Goal: Task Accomplishment & Management: Manage account settings

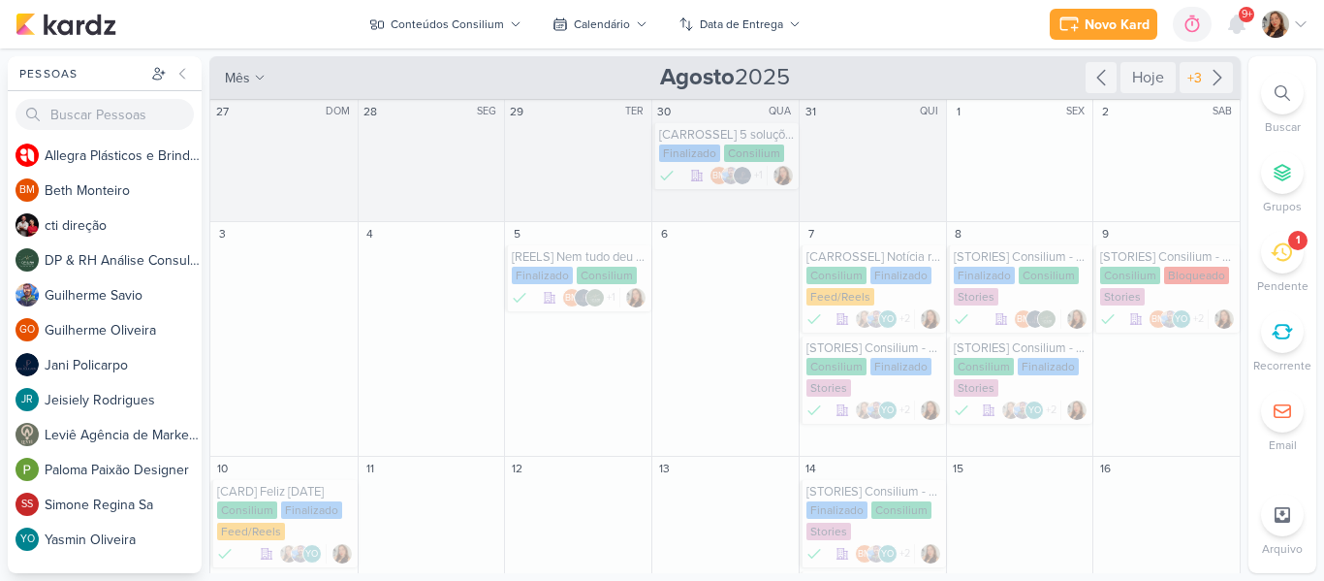
click at [417, 8] on div "Novo Kard Ctrl + k 0h0m Sessão desligada... Hoje 0h0m Semana 0h0m Mês 0h0m" at bounding box center [662, 24] width 1293 height 48
click at [430, 28] on div "Conteúdos Consilium" at bounding box center [447, 24] width 113 height 17
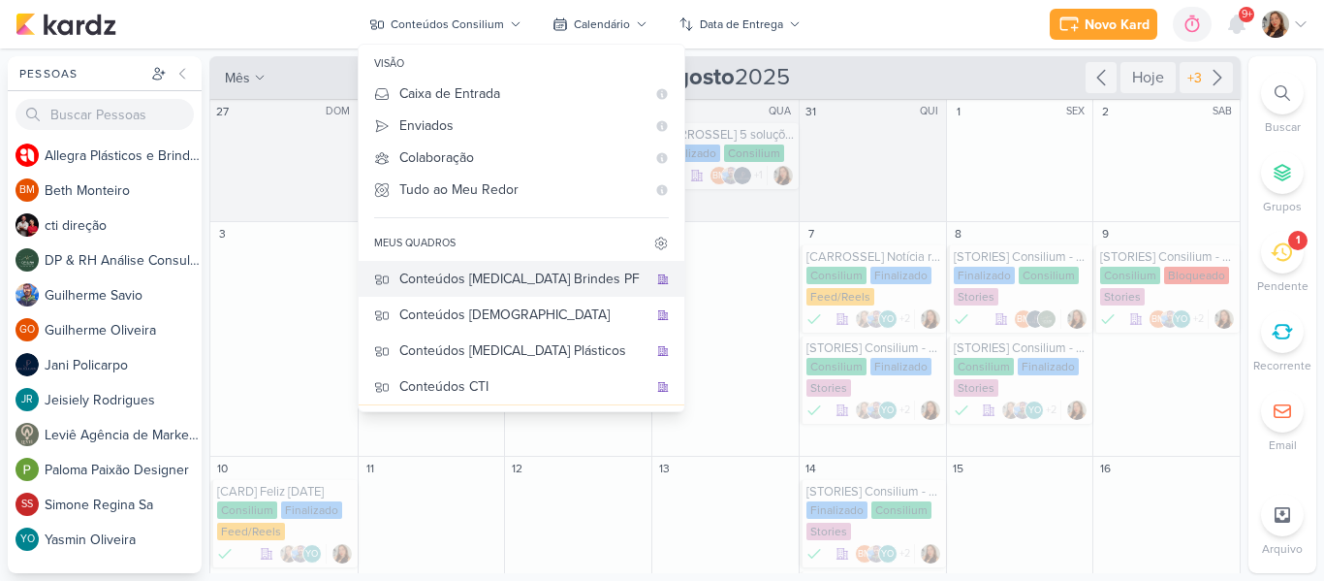
click at [527, 282] on div "Conteúdos [MEDICAL_DATA] Brindes PF" at bounding box center [523, 279] width 248 height 20
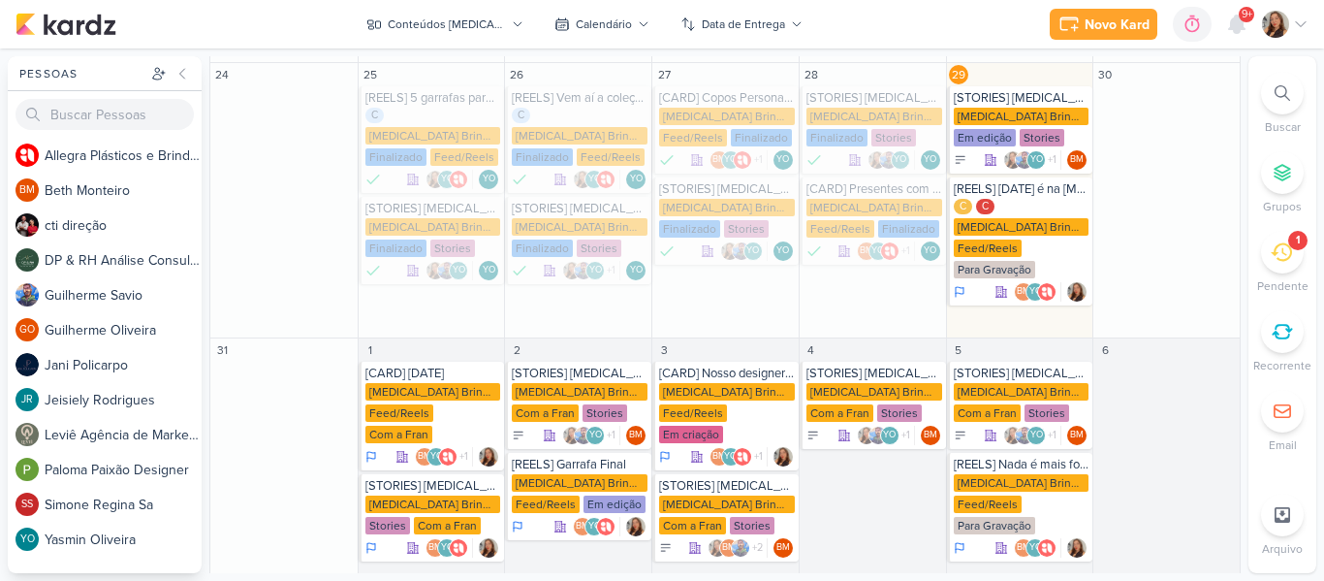
scroll to position [545, 0]
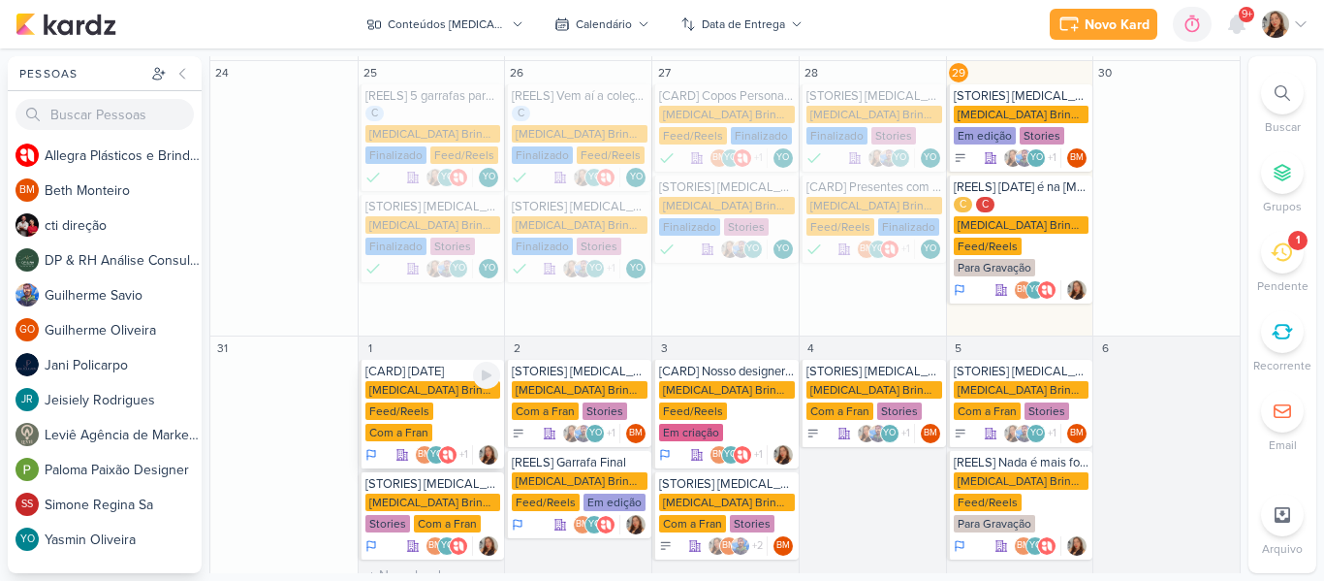
click at [453, 381] on div "[MEDICAL_DATA] Brindes PF" at bounding box center [433, 389] width 136 height 17
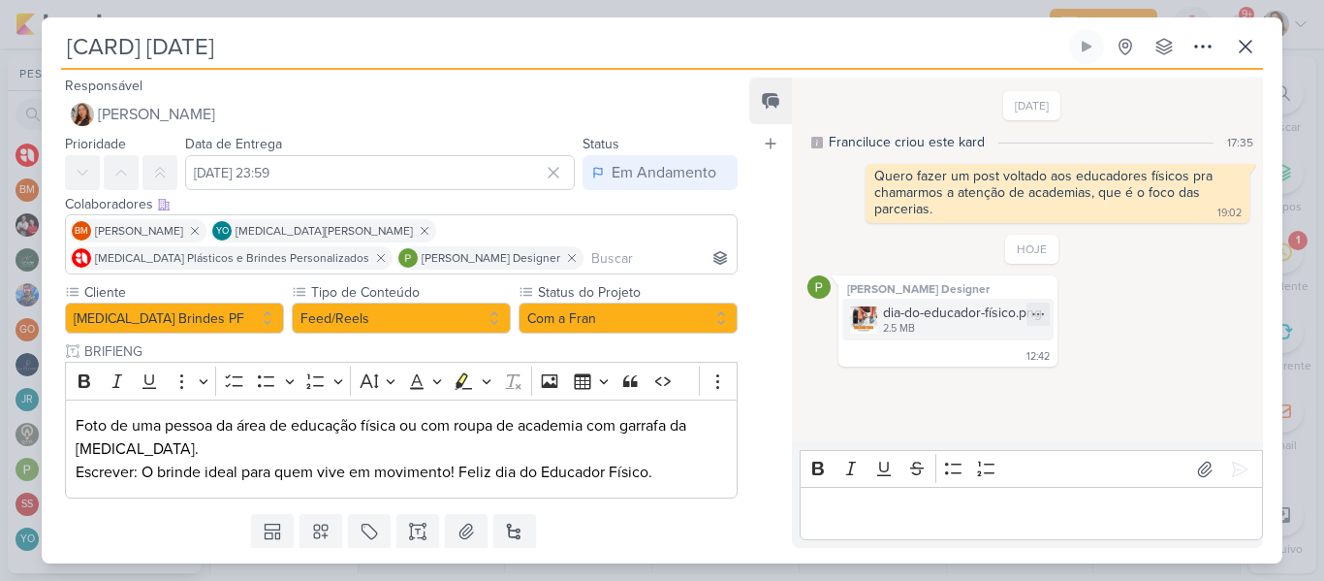
click at [916, 337] on div "dia-do-educador-físico.png 2.5 MB" at bounding box center [947, 320] width 211 height 42
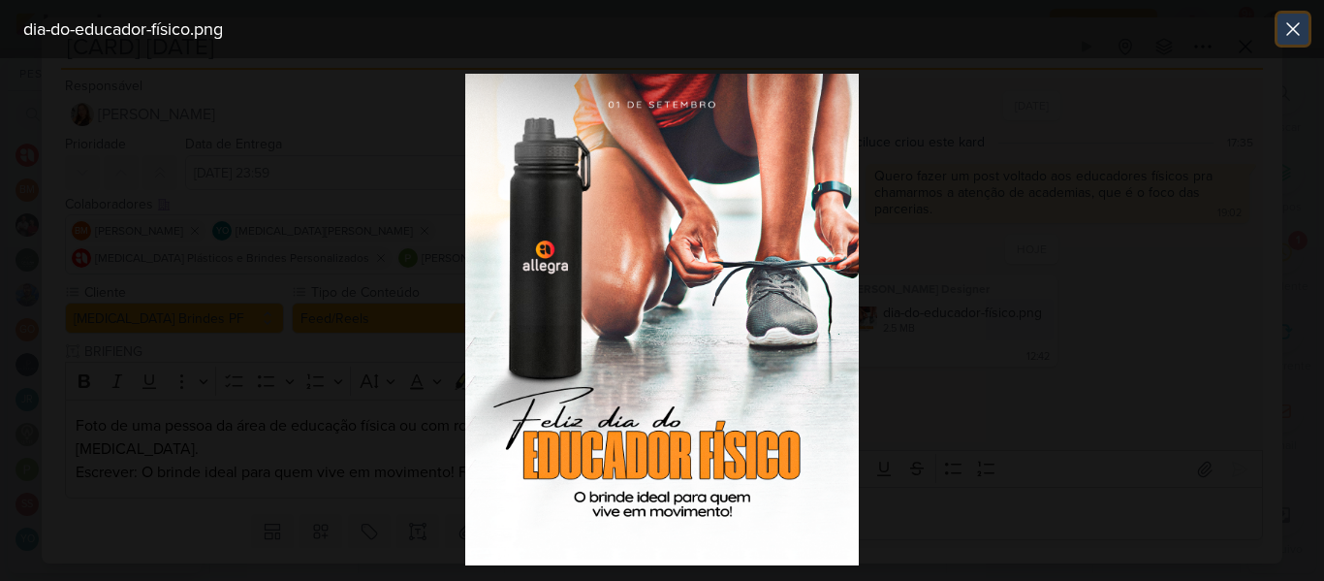
click at [1297, 31] on icon at bounding box center [1293, 28] width 23 height 23
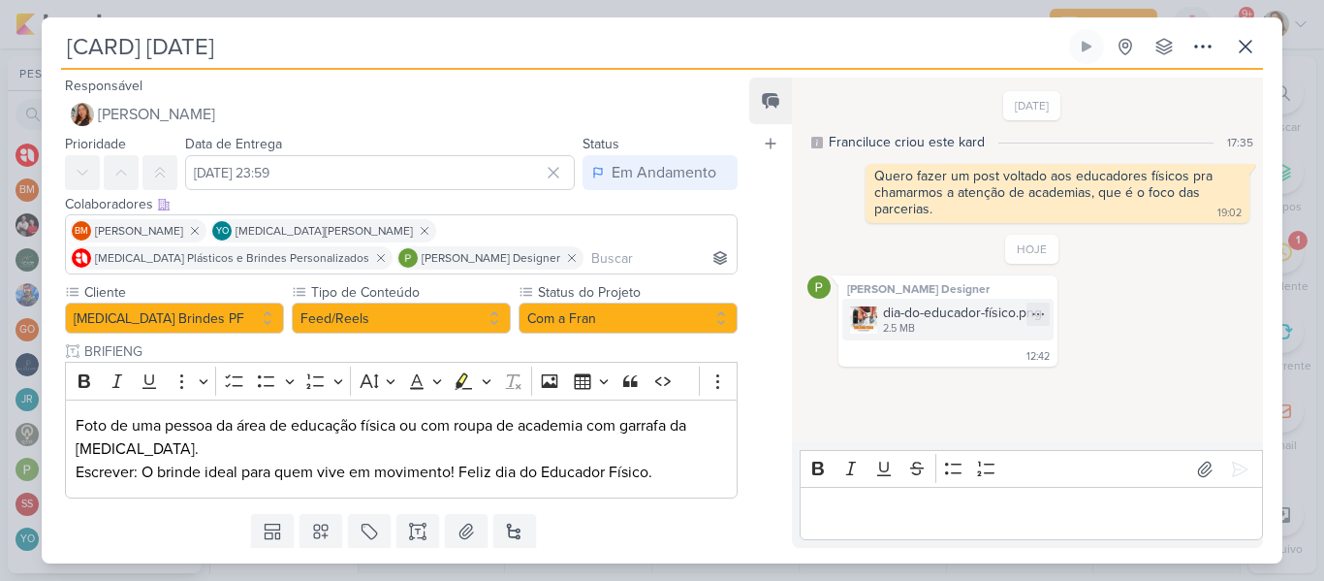
click at [896, 321] on div "2.5 MB" at bounding box center [962, 329] width 159 height 16
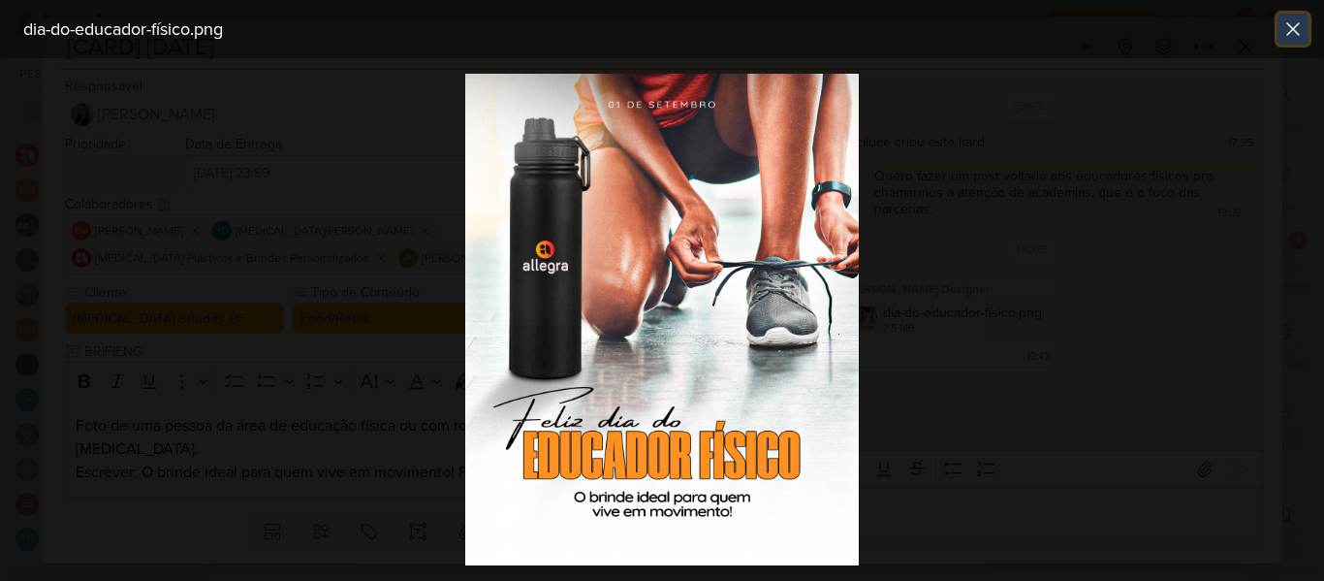
click at [1283, 35] on icon at bounding box center [1293, 28] width 23 height 23
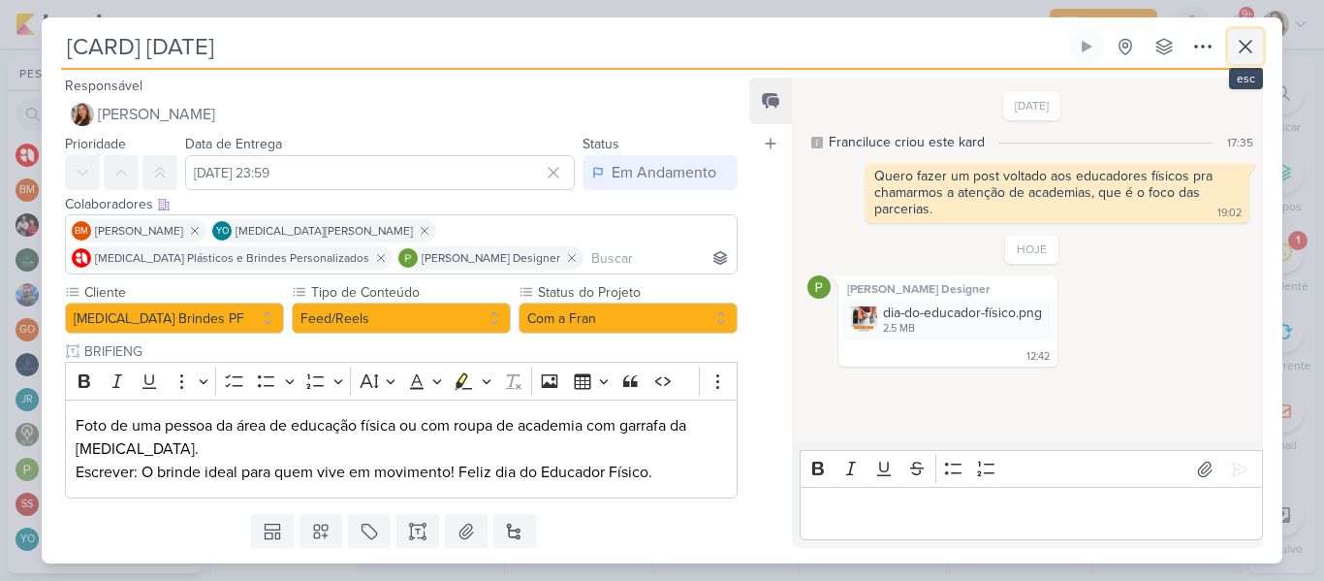
click at [1237, 45] on icon at bounding box center [1245, 46] width 23 height 23
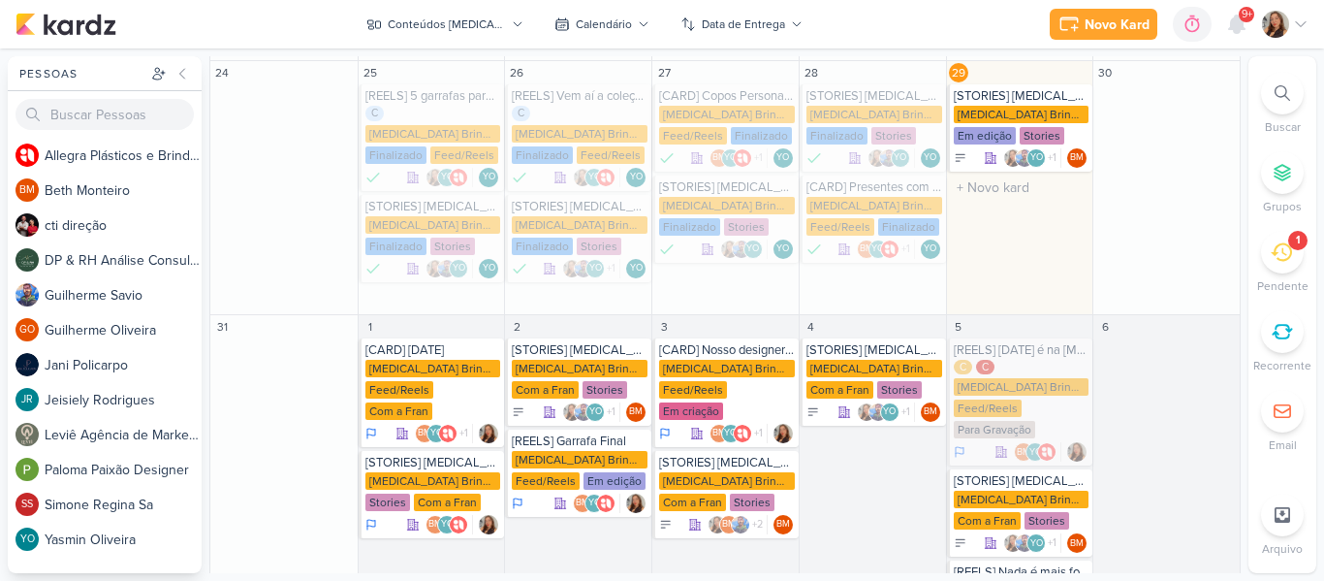
scroll to position [524, 0]
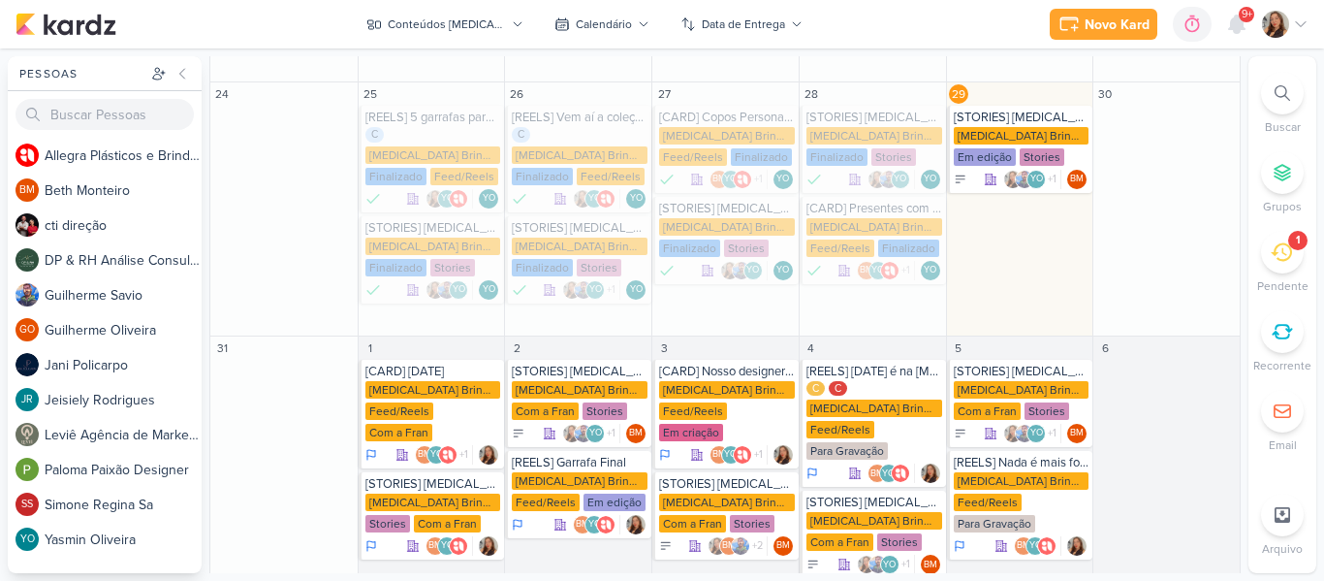
drag, startPoint x: 1243, startPoint y: 433, endPoint x: 1234, endPoint y: 377, distance: 56.9
click at [1234, 377] on div "Pessoas [GEOGRAPHIC_DATA] A l l e g r a P l á s t i c o s e B r i n d e s P e r…" at bounding box center [662, 314] width 1324 height 517
click at [391, 35] on button "Conteúdos [MEDICAL_DATA] Brindes PF" at bounding box center [444, 24] width 179 height 31
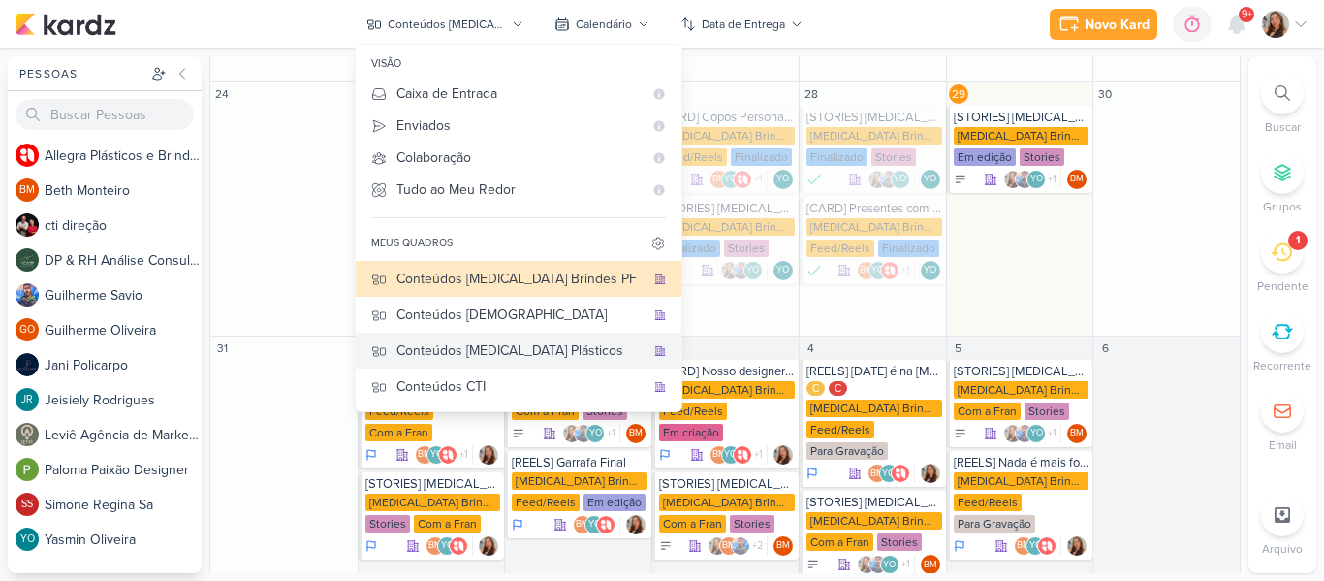
click at [556, 342] on div "Conteúdos [MEDICAL_DATA] Plásticos" at bounding box center [521, 350] width 248 height 20
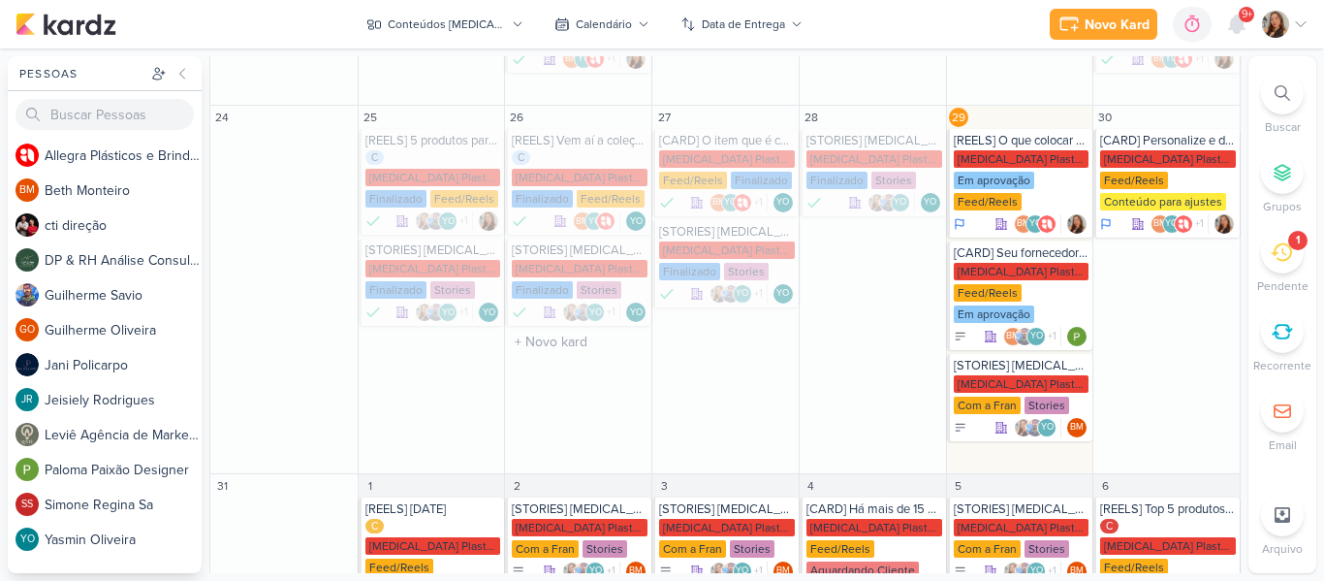
scroll to position [547, 0]
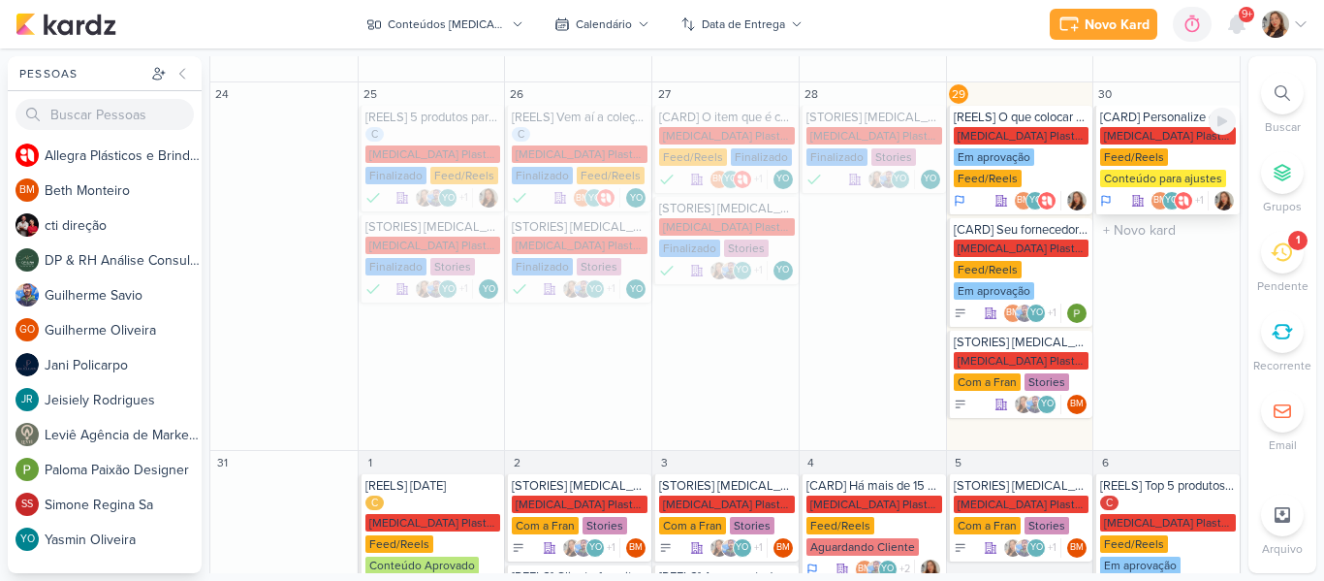
click at [1112, 127] on div "[MEDICAL_DATA] Plasticos PJ" at bounding box center [1168, 135] width 136 height 17
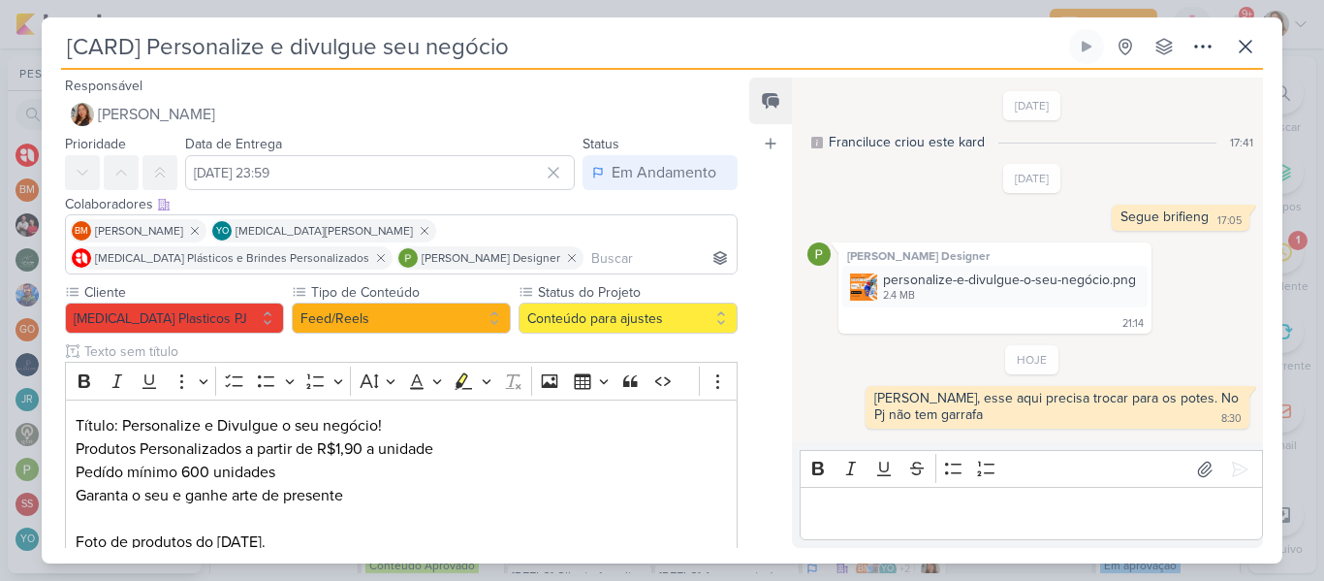
scroll to position [241, 0]
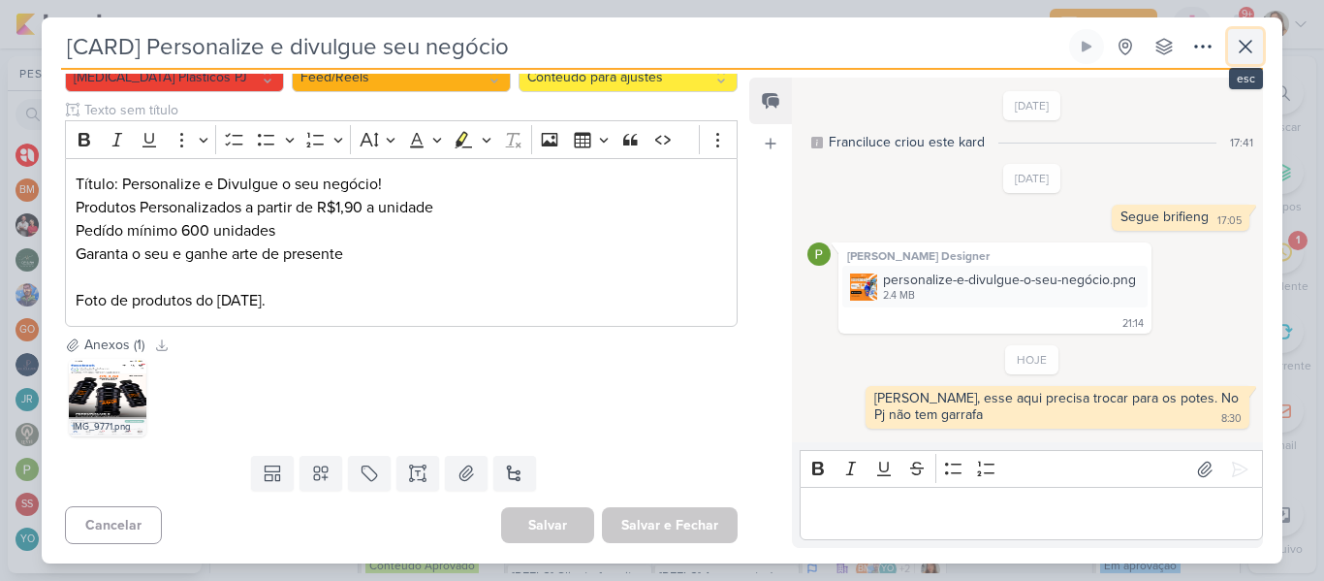
click at [1239, 51] on icon at bounding box center [1245, 46] width 23 height 23
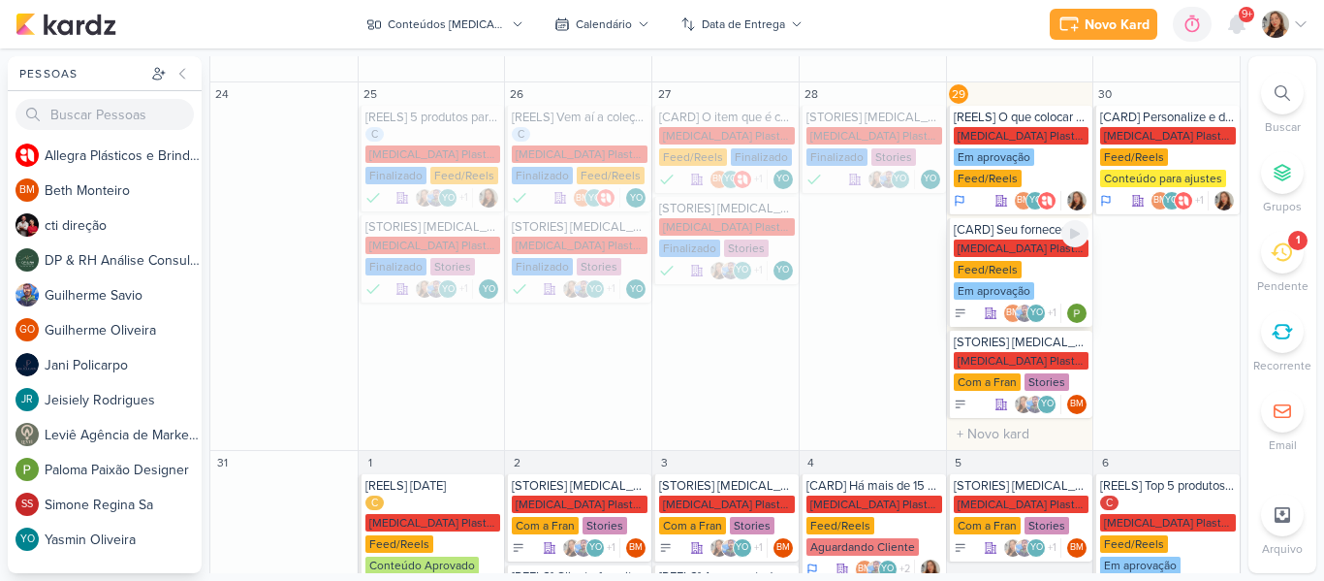
click at [1020, 222] on div "[CARD] Seu fornecedor de brindes vive atrasando?" at bounding box center [1022, 230] width 136 height 16
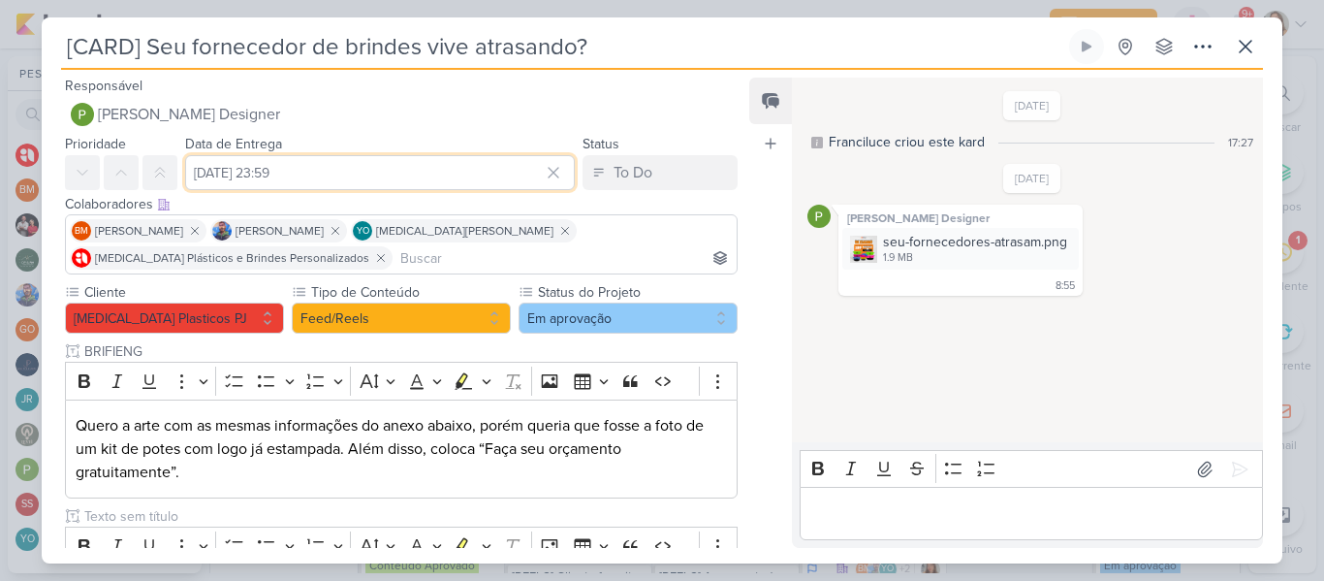
click at [438, 166] on input "[DATE] 23:59" at bounding box center [380, 172] width 390 height 35
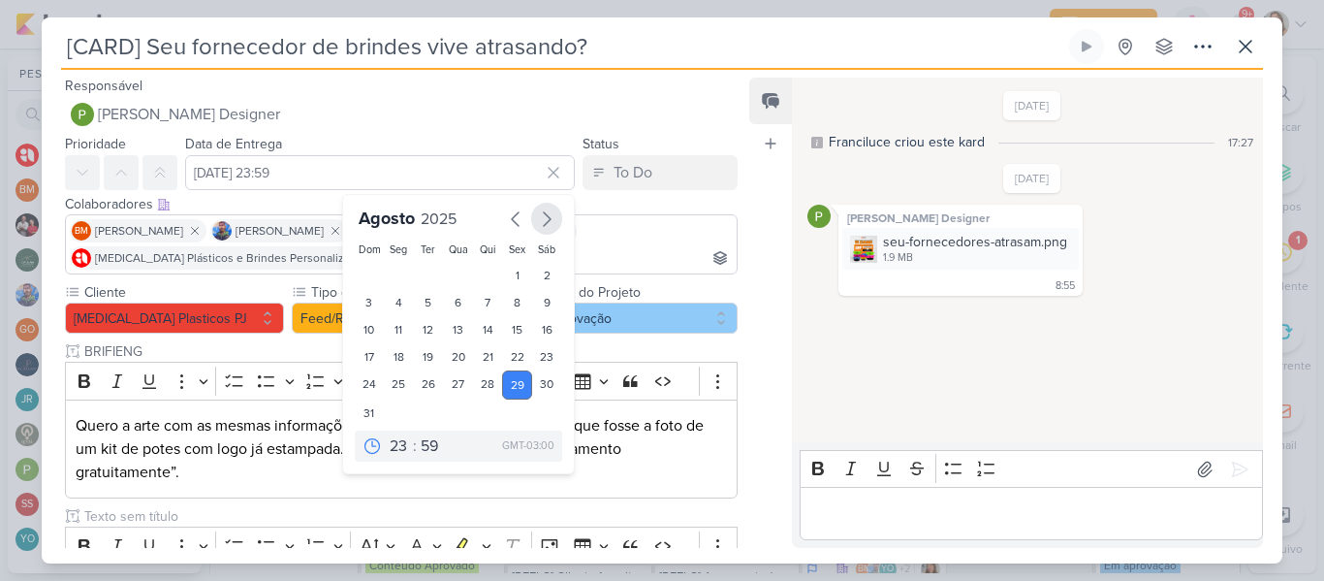
click at [546, 217] on icon "button" at bounding box center [546, 218] width 23 height 23
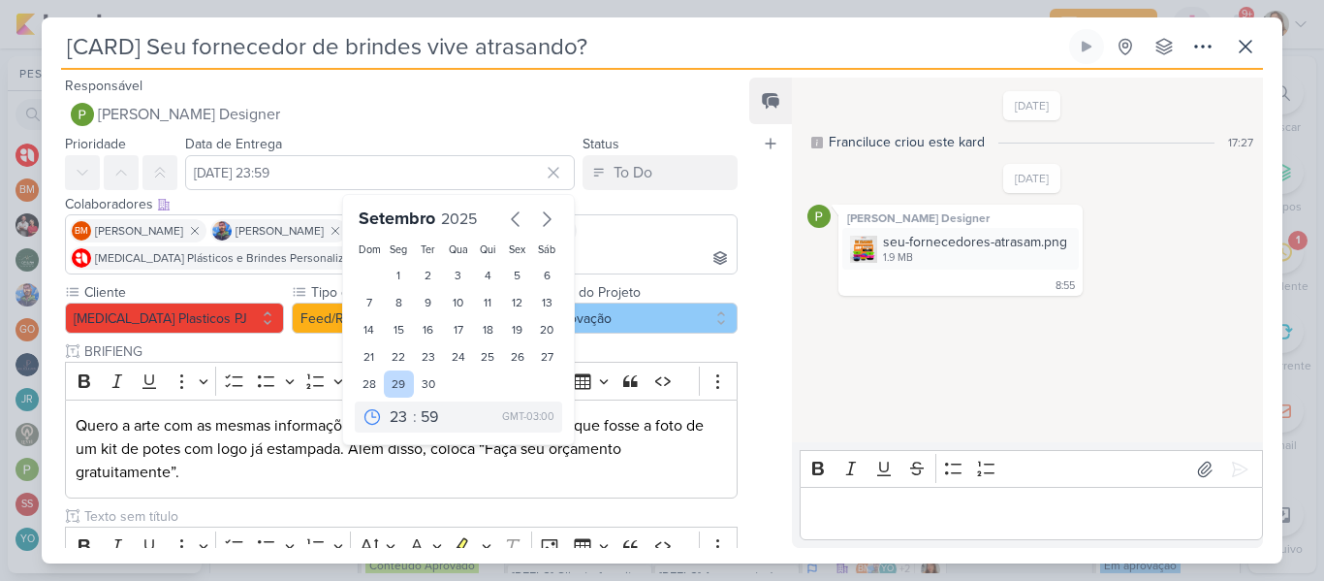
click at [393, 384] on div "29" at bounding box center [399, 383] width 30 height 27
type input "[DATE] 23:59"
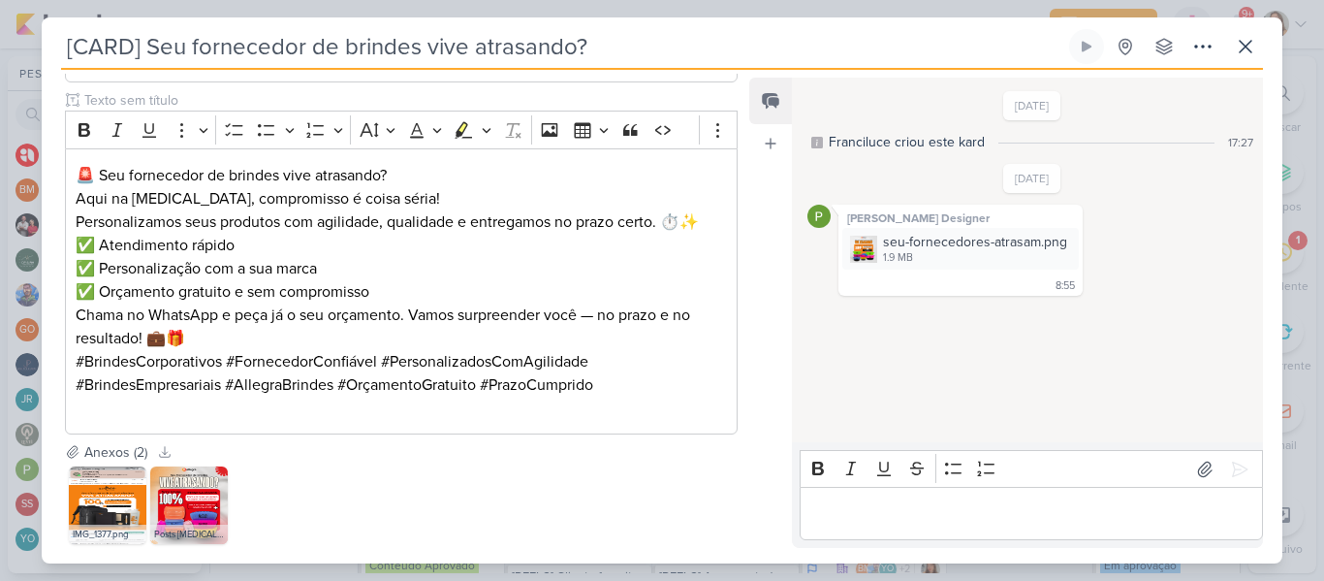
scroll to position [524, 0]
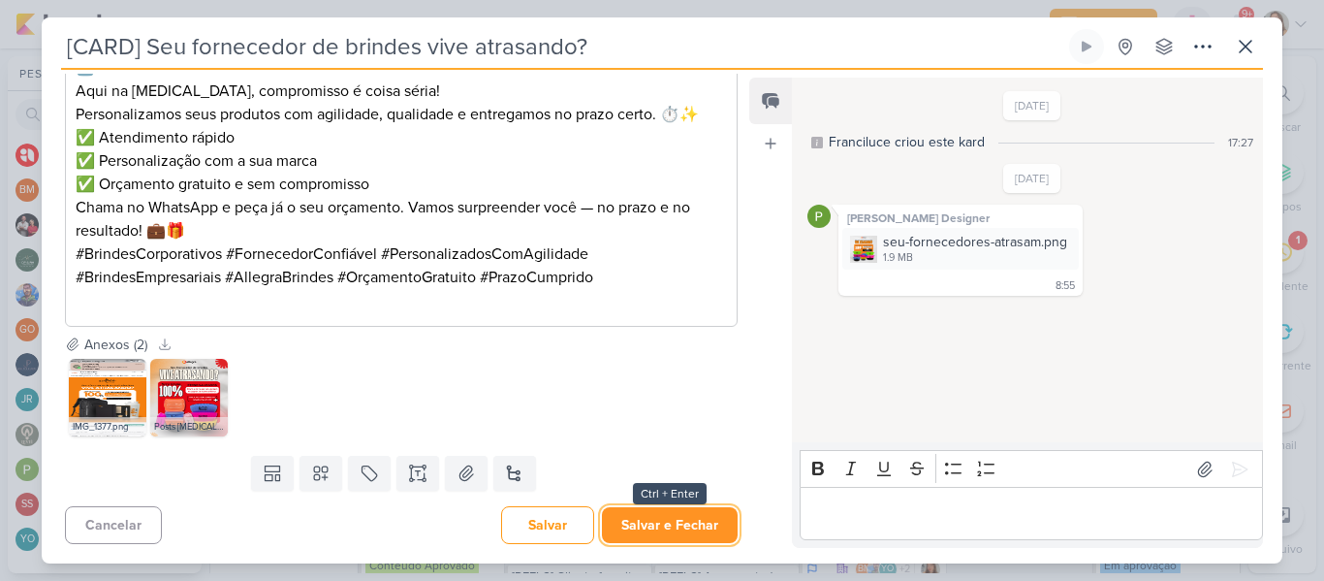
click at [710, 507] on button "Salvar e Fechar" at bounding box center [670, 525] width 136 height 36
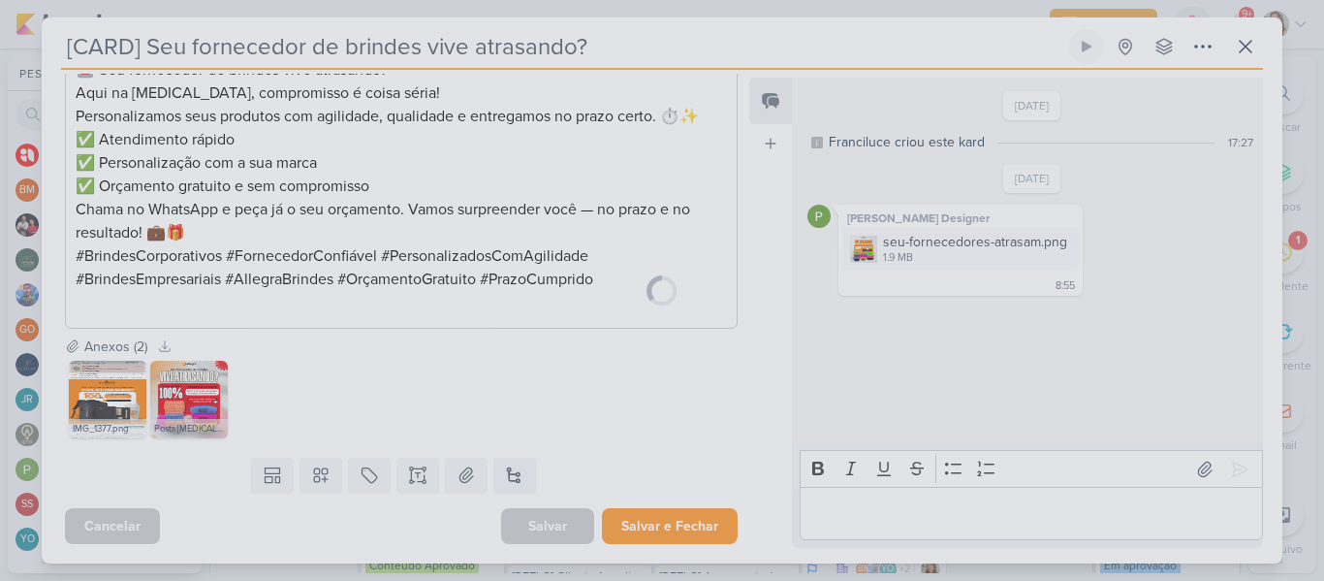
scroll to position [522, 0]
